Goal: Use online tool/utility: Utilize a website feature to perform a specific function

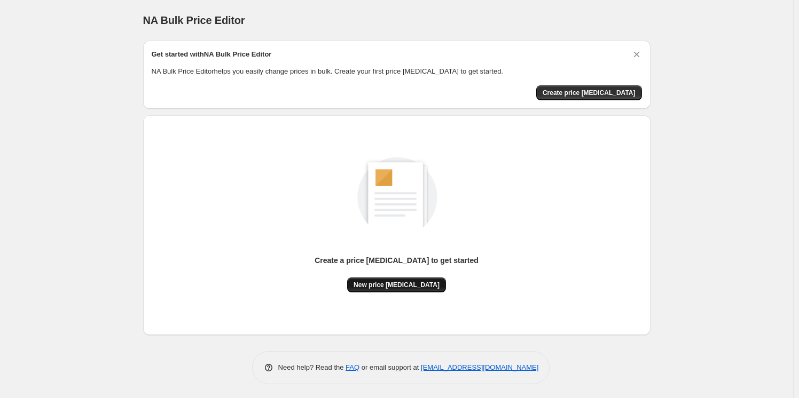
click at [403, 283] on span "New price [MEDICAL_DATA]" at bounding box center [397, 285] width 86 height 9
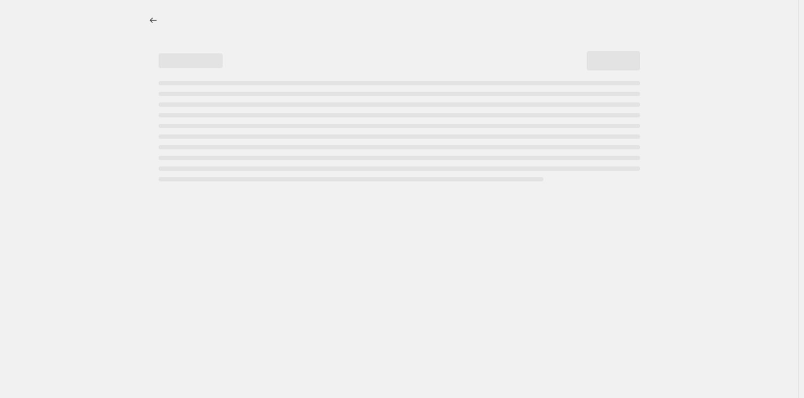
select select "percentage"
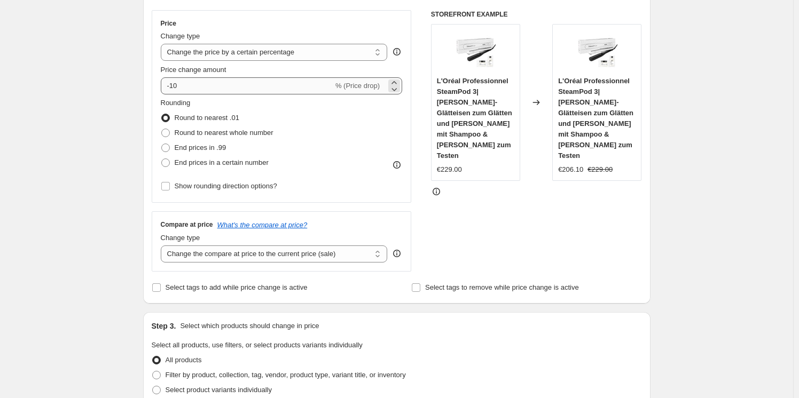
scroll to position [169, 0]
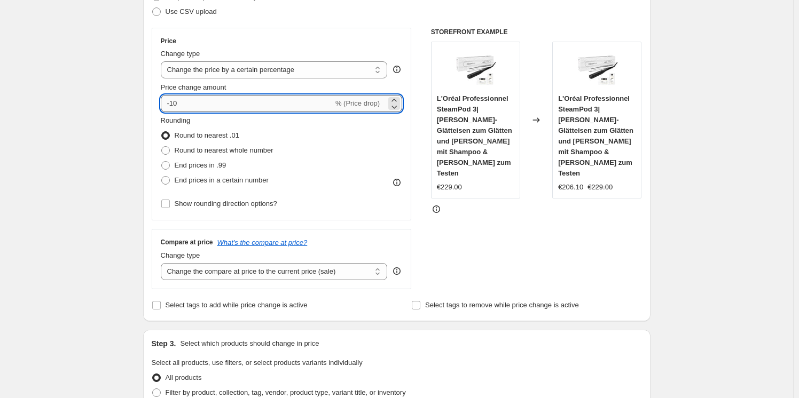
click at [254, 106] on input "-10" at bounding box center [247, 103] width 172 height 17
type input "-1"
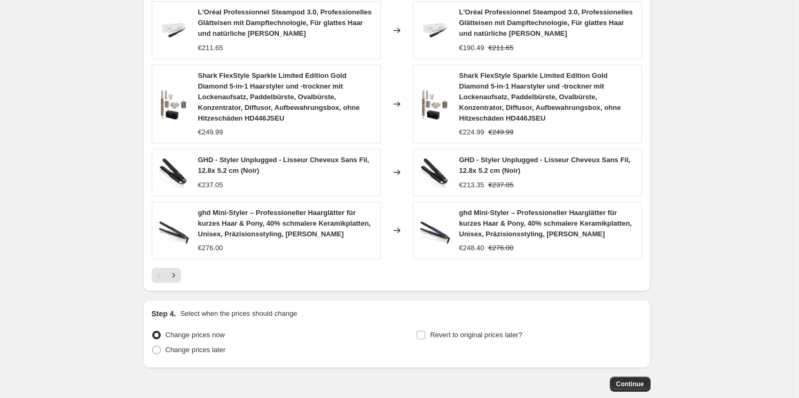
scroll to position [739, 0]
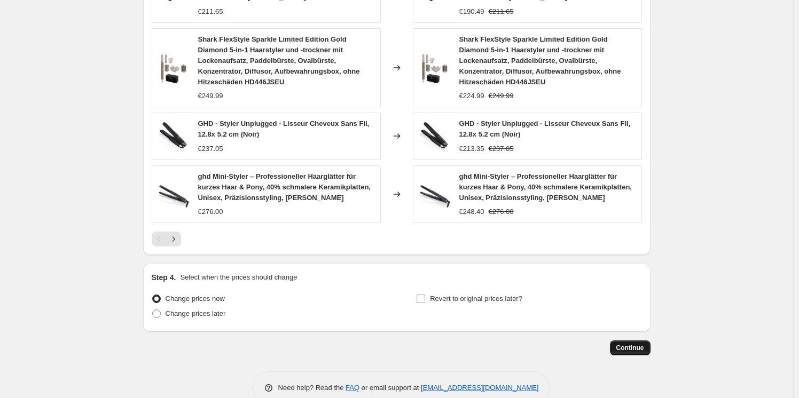
type input "-30"
click at [630, 344] on span "Continue" at bounding box center [630, 348] width 28 height 9
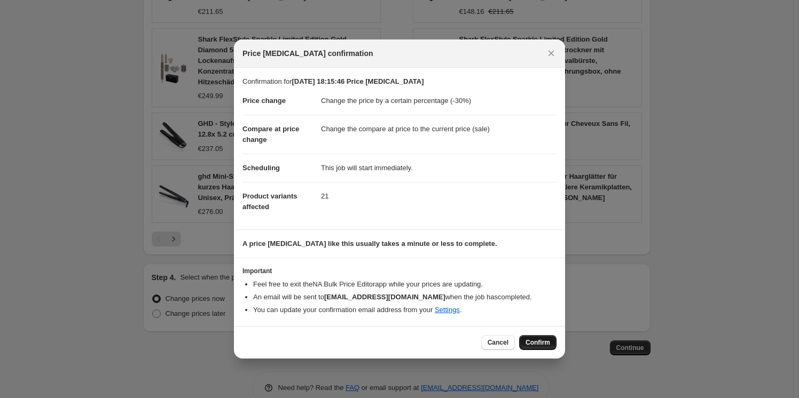
click at [531, 344] on span "Confirm" at bounding box center [537, 343] width 25 height 9
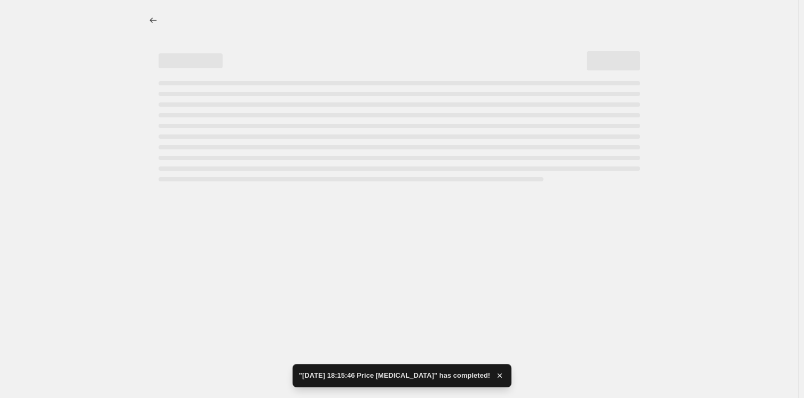
select select "percentage"
